Goal: Information Seeking & Learning: Find specific fact

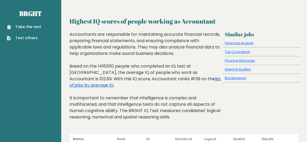
click at [187, 77] on link "list of jobs by average IQ" at bounding box center [146, 82] width 152 height 12
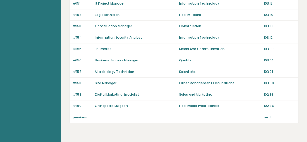
scroll to position [421, 0]
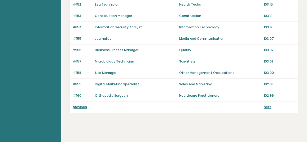
click at [266, 105] on link "next" at bounding box center [267, 107] width 7 height 5
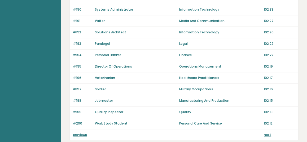
scroll to position [421, 0]
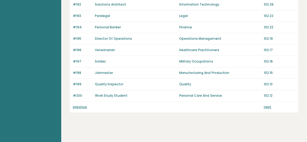
click at [265, 105] on link "next" at bounding box center [267, 107] width 7 height 5
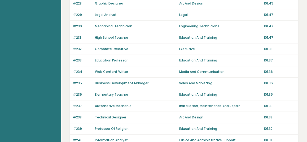
scroll to position [421, 0]
